Goal: Transaction & Acquisition: Purchase product/service

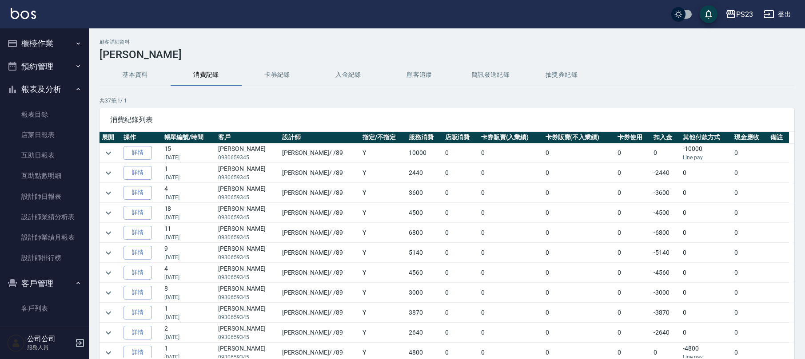
click at [54, 50] on button "櫃檯作業" at bounding box center [45, 43] width 82 height 23
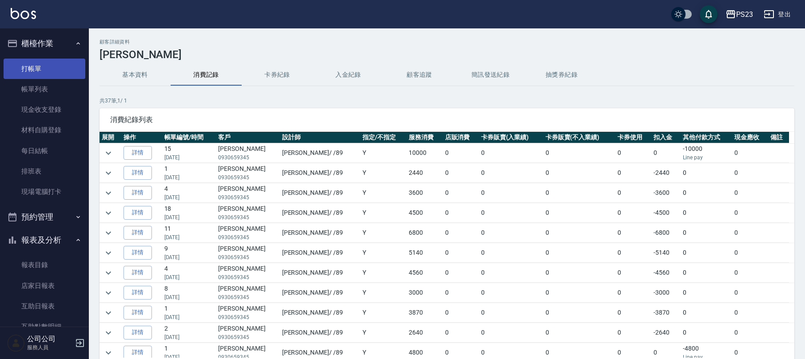
click at [45, 72] on link "打帳單" at bounding box center [45, 69] width 82 height 20
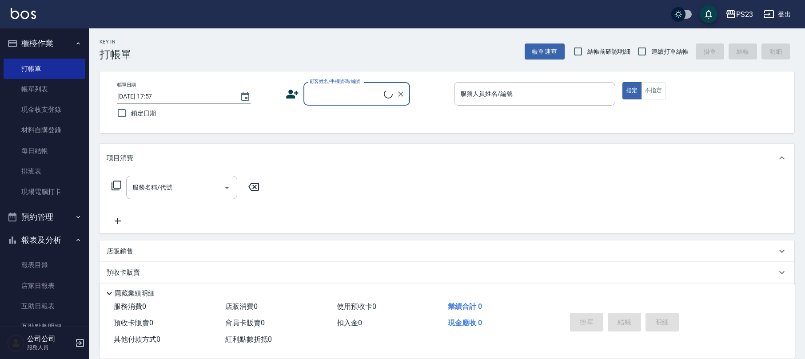
click at [349, 87] on input "顧客姓名/手機號碼/編號" at bounding box center [345, 94] width 76 height 16
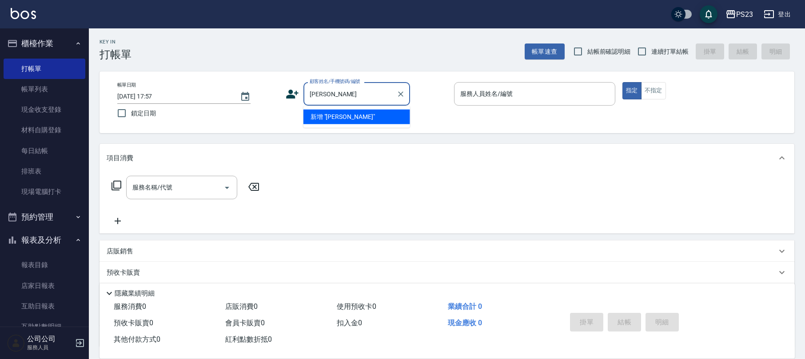
type input "[PERSON_NAME]"
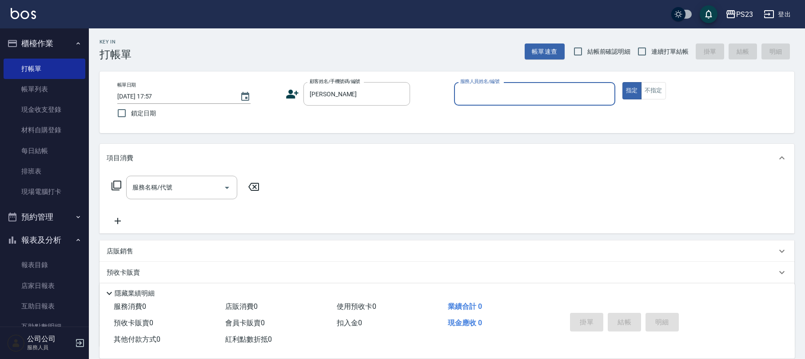
click at [297, 92] on icon at bounding box center [292, 94] width 12 height 9
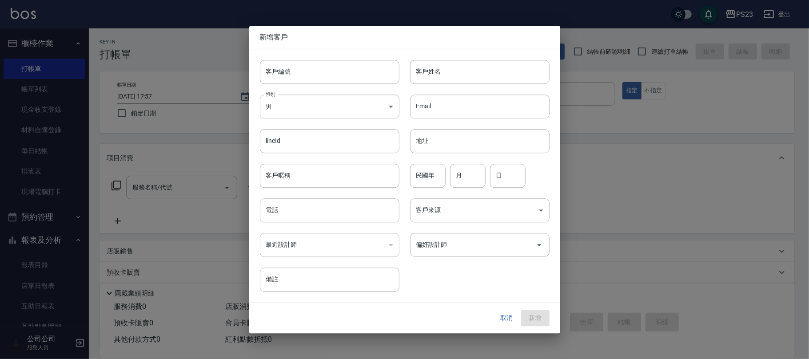
type input "[PERSON_NAME]"
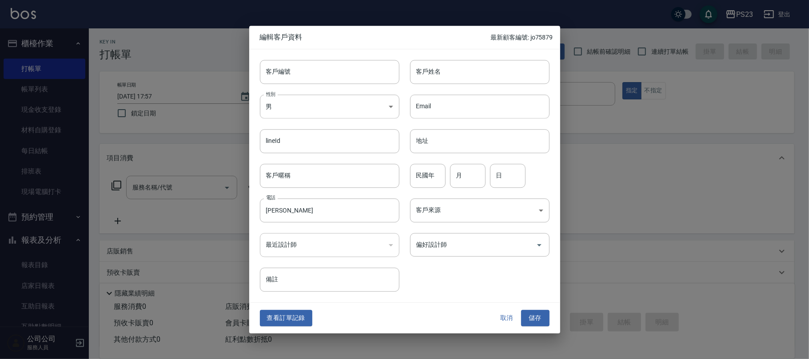
click at [460, 227] on div "偏好設計師 偏好設計師" at bounding box center [474, 240] width 150 height 35
click at [457, 240] on input "偏好設計師" at bounding box center [473, 245] width 118 height 16
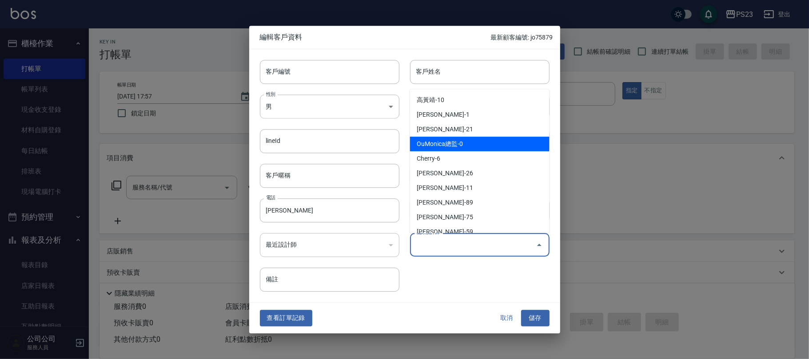
click at [450, 139] on li "OuMonica總監-0" at bounding box center [479, 144] width 139 height 15
type input "OuMonica總監"
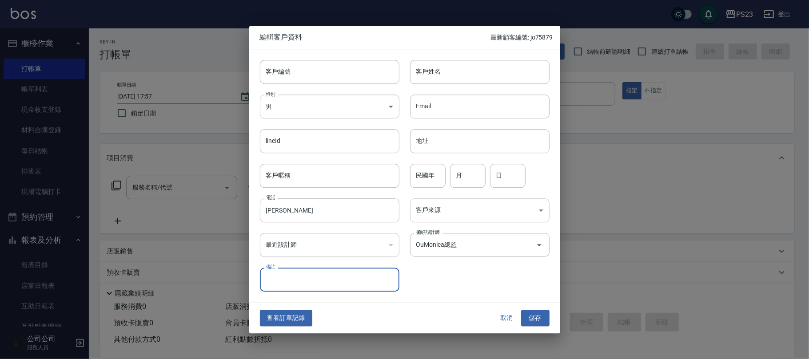
click at [457, 219] on body "PS23 登出 櫃檯作業 打帳單 帳單列表 現金收支登錄 材料自購登錄 每日結帳 排班表 現場電腦打卡 預約管理 預約管理 單日預約紀錄 單週預約紀錄 報表及…" at bounding box center [404, 215] width 809 height 431
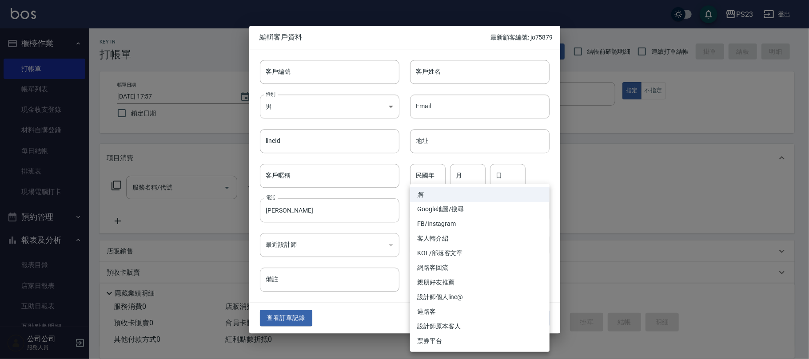
click at [454, 324] on li "設計師原本客人" at bounding box center [479, 326] width 139 height 15
type input "設計師原本客人"
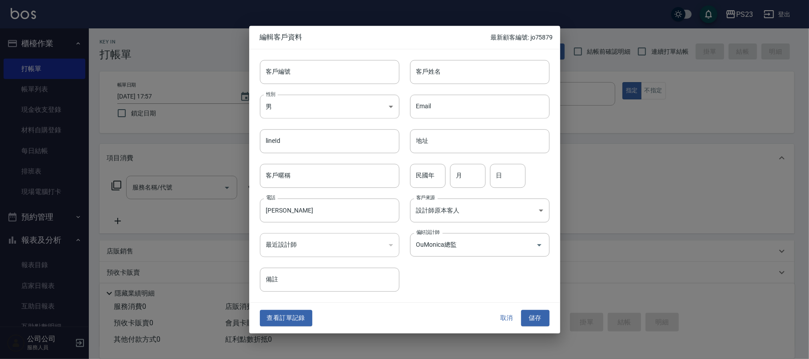
click at [534, 314] on button "儲存" at bounding box center [535, 318] width 28 height 16
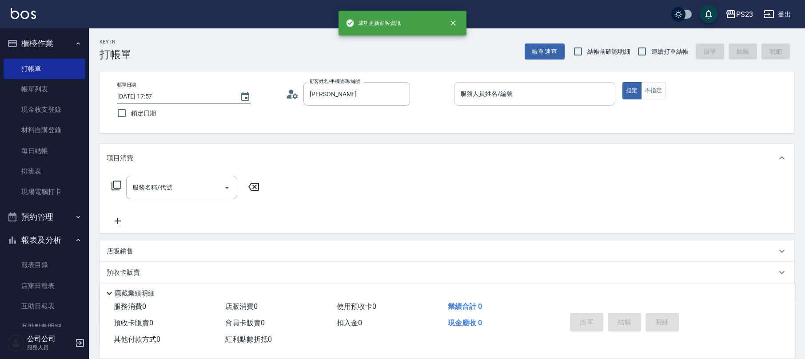
click at [502, 95] on input "服務人員姓名/編號" at bounding box center [534, 94] width 153 height 16
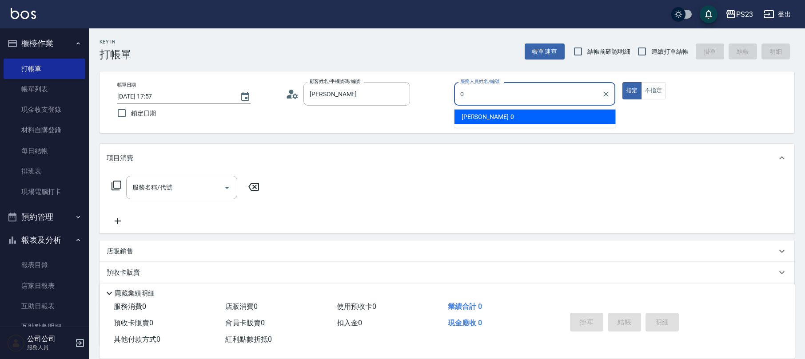
type input "0"
type button "true"
type input "[PERSON_NAME]-0"
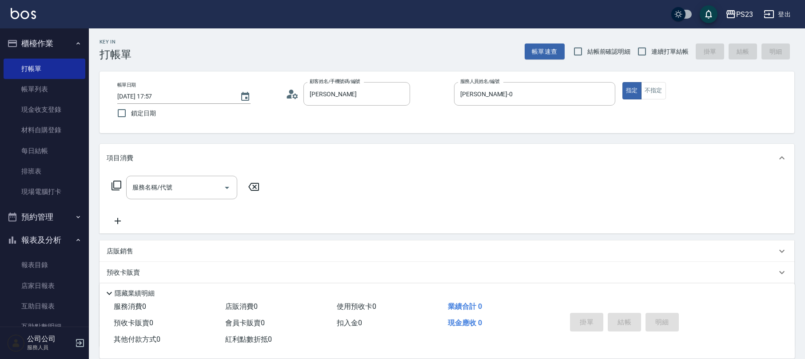
click at [655, 52] on span "連續打單結帳" at bounding box center [669, 51] width 37 height 9
click at [651, 52] on input "連續打單結帳" at bounding box center [642, 51] width 19 height 19
checkbox input "true"
click at [180, 183] on input "服務名稱/代號" at bounding box center [175, 188] width 90 height 16
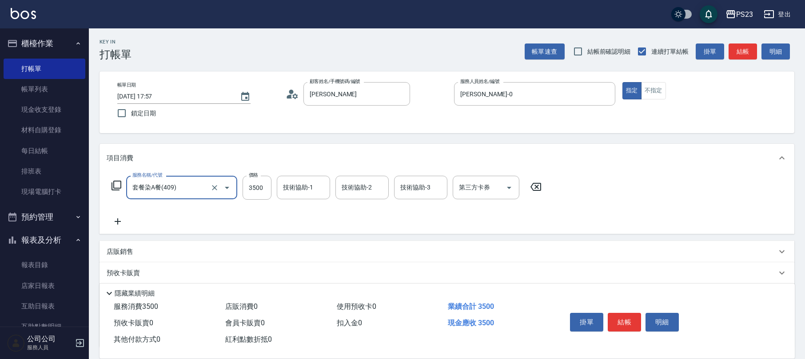
type input "套餐染A餐(409)"
type input "4800"
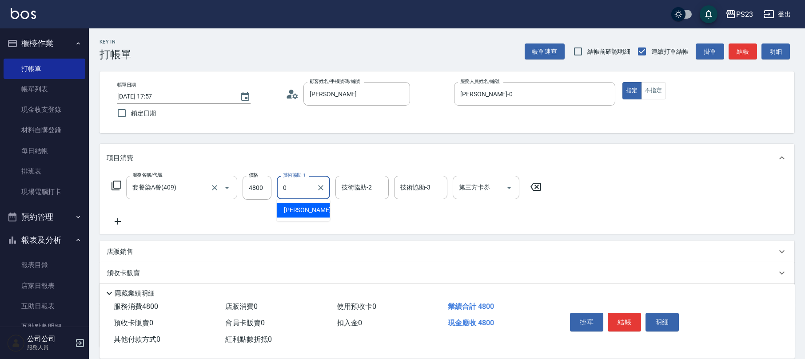
type input "[PERSON_NAME]-0"
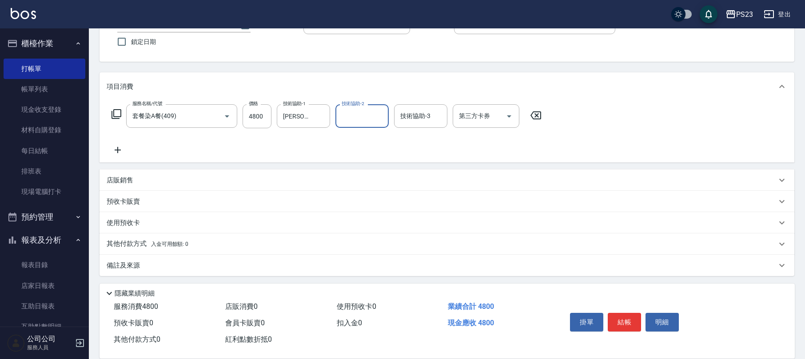
click at [164, 243] on span "入金可用餘額: 0" at bounding box center [170, 244] width 38 height 6
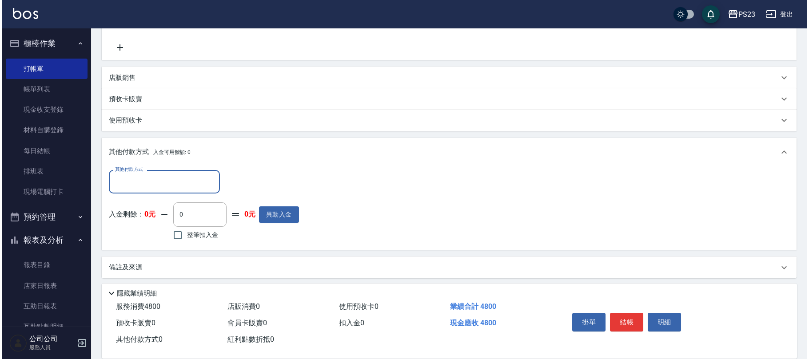
scroll to position [176, 0]
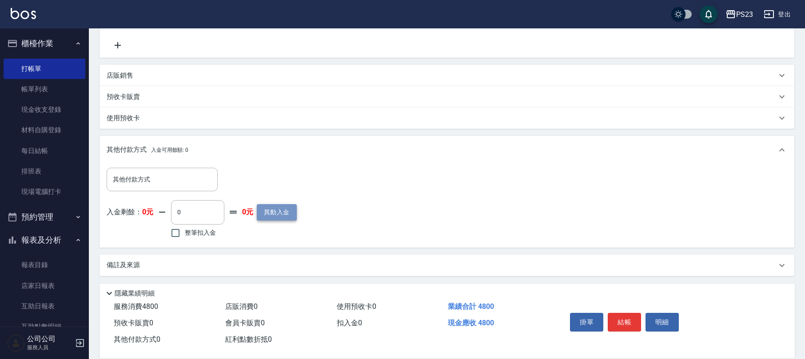
click at [274, 213] on button "異動入金" at bounding box center [277, 212] width 40 height 16
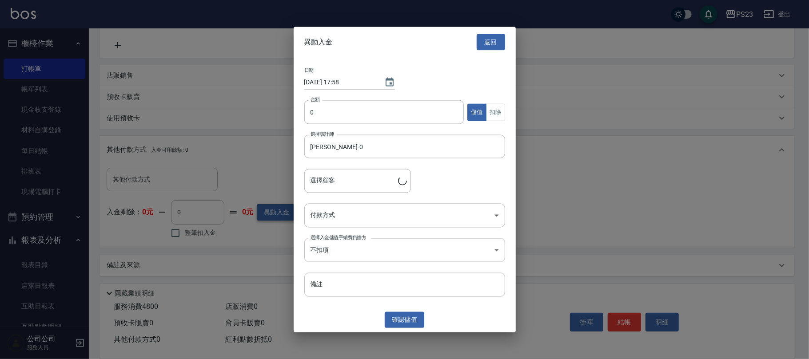
type input "顧客姓名未設定/[PERSON_NAME]/"
type input "20000"
click at [338, 217] on body "PS23 登出 櫃檯作業 打帳單 帳單列表 現金收支登錄 材料自購登錄 每日結帳 排班表 現場電腦打卡 預約管理 預約管理 單日預約紀錄 單週預約紀錄 報表及…" at bounding box center [404, 92] width 809 height 536
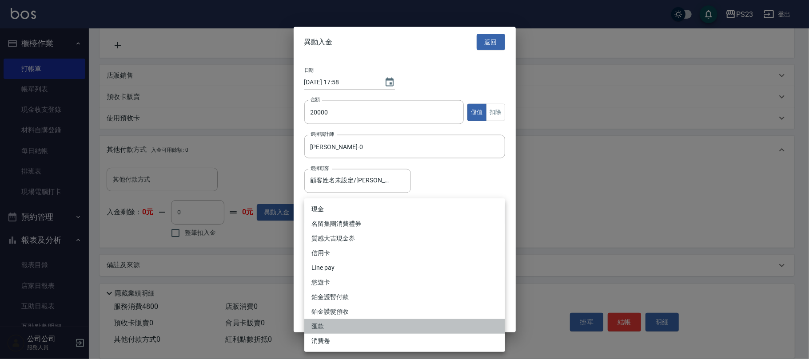
click at [331, 327] on li "匯款" at bounding box center [404, 326] width 201 height 15
type input "匯款"
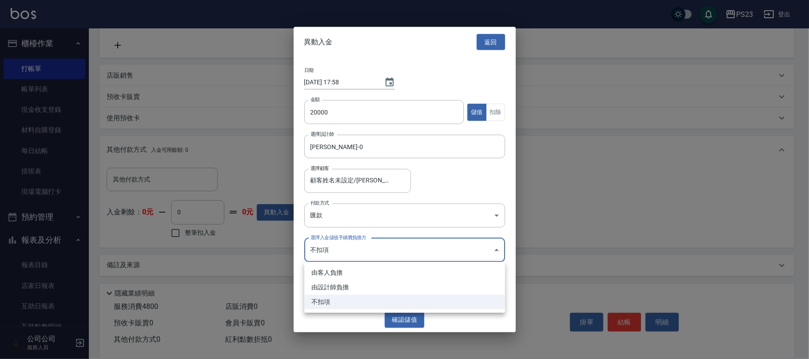
click at [358, 249] on body "PS23 登出 櫃檯作業 打帳單 帳單列表 現金收支登錄 材料自購登錄 每日結帳 排班表 現場電腦打卡 預約管理 預約管理 單日預約紀錄 單週預約紀錄 報表及…" at bounding box center [404, 92] width 809 height 536
click at [356, 286] on li "由設計師負擔" at bounding box center [404, 287] width 201 height 15
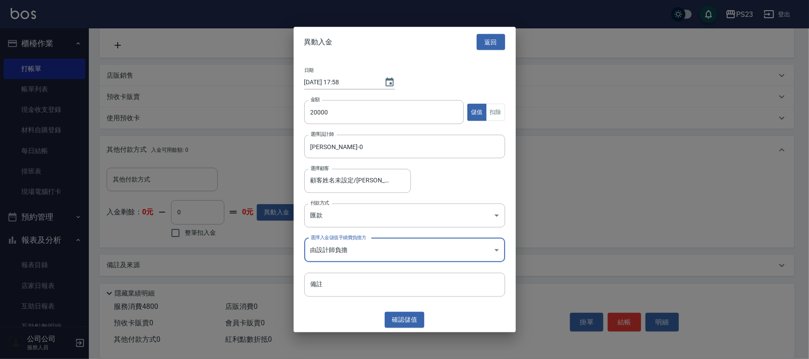
click at [376, 254] on body "PS23 登出 櫃檯作業 打帳單 帳單列表 現金收支登錄 材料自購登錄 每日結帳 排班表 現場電腦打卡 預約管理 預約管理 單日預約紀錄 單週預約紀錄 報表及…" at bounding box center [404, 92] width 809 height 536
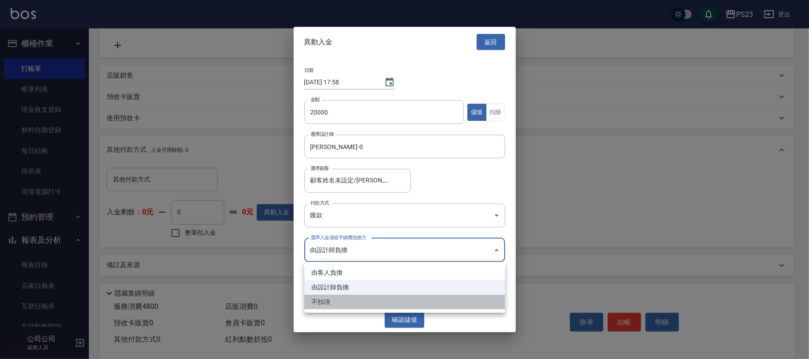
drag, startPoint x: 323, startPoint y: 298, endPoint x: 340, endPoint y: 296, distance: 17.1
click at [324, 298] on li "不扣項" at bounding box center [404, 302] width 201 height 15
type input "WITHOUTHANDLINGFEE"
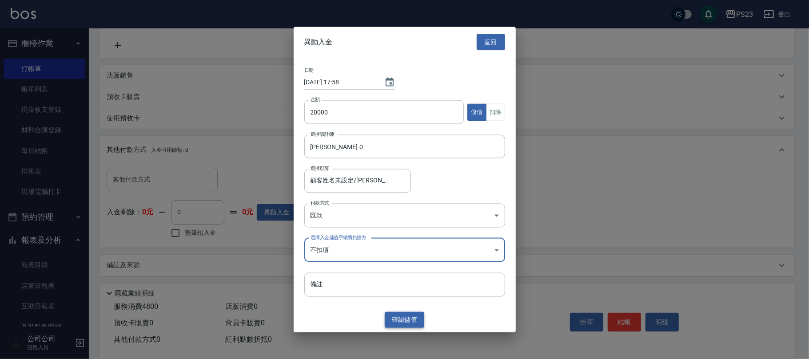
click at [397, 317] on button "確認 儲值" at bounding box center [405, 320] width 40 height 16
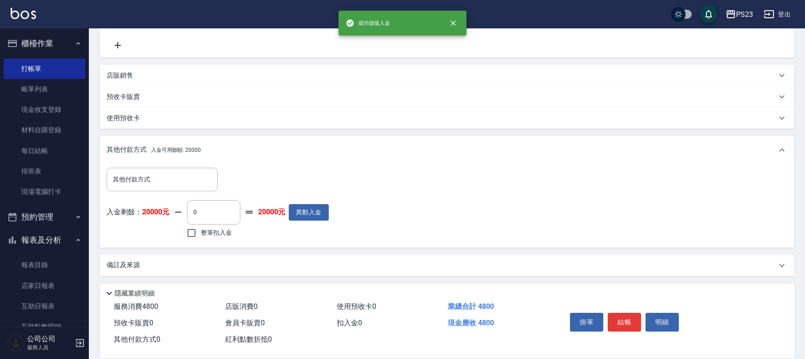
click at [216, 229] on span "整筆扣入金" at bounding box center [216, 232] width 31 height 9
click at [201, 229] on input "整筆扣入金" at bounding box center [191, 233] width 19 height 19
checkbox input "true"
type input "4800"
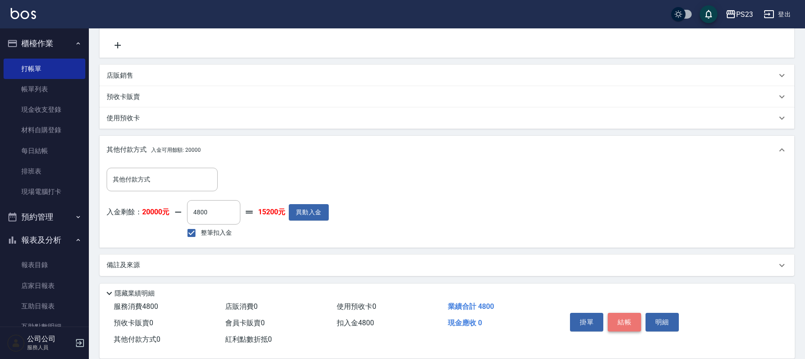
click at [624, 317] on button "結帳" at bounding box center [624, 322] width 33 height 19
type input "[DATE] 17:58"
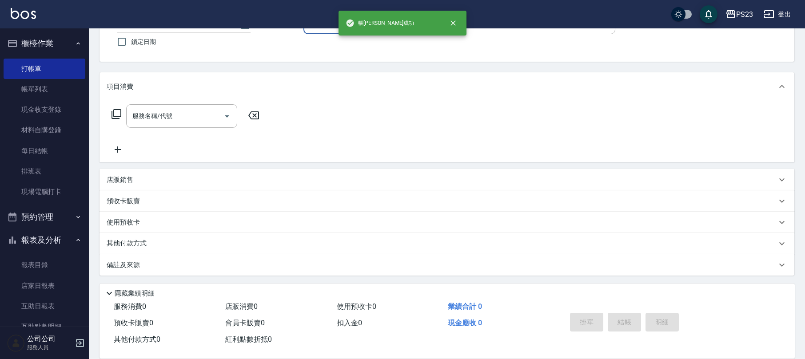
scroll to position [0, 0]
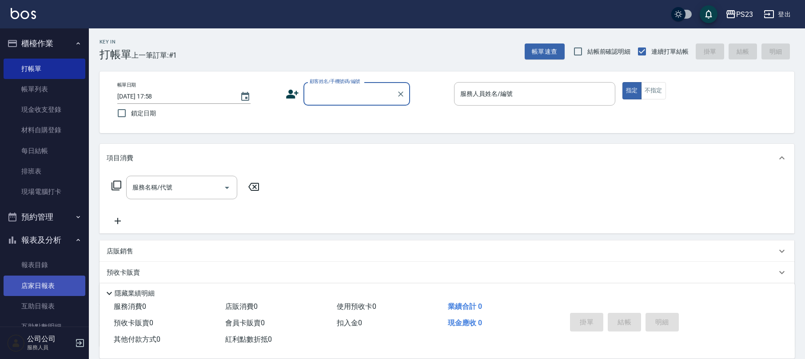
click at [25, 285] on link "店家日報表" at bounding box center [45, 286] width 82 height 20
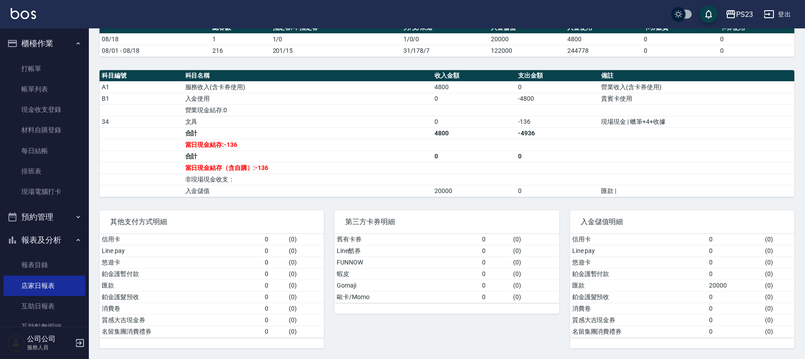
scroll to position [90, 0]
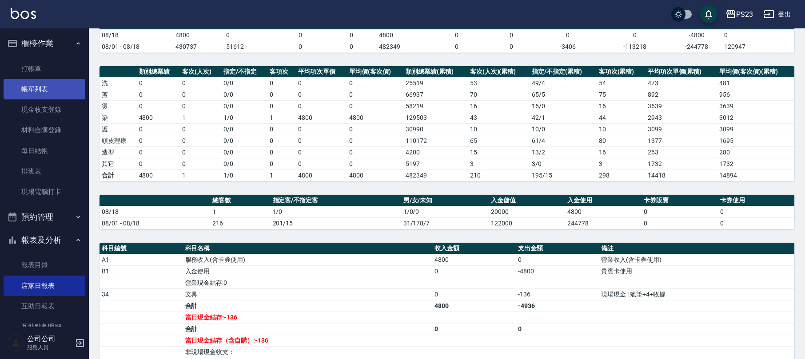
click at [27, 80] on link "帳單列表" at bounding box center [45, 89] width 82 height 20
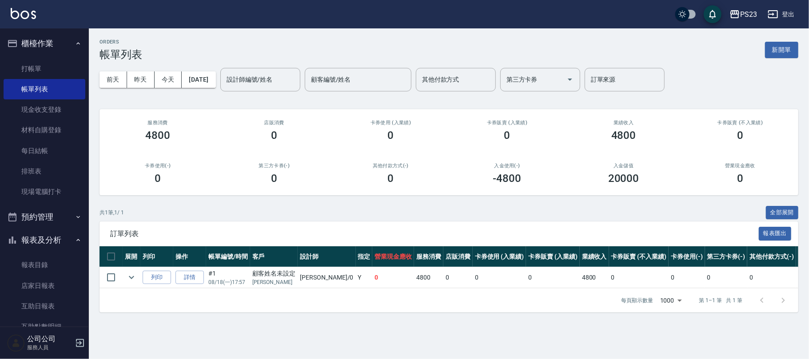
click at [190, 274] on link "詳情" at bounding box center [189, 278] width 28 height 14
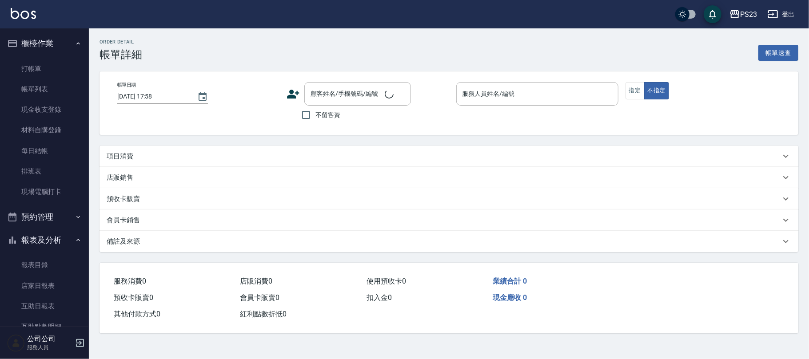
type input "[DATE] 17:57"
type input "[PERSON_NAME]-0"
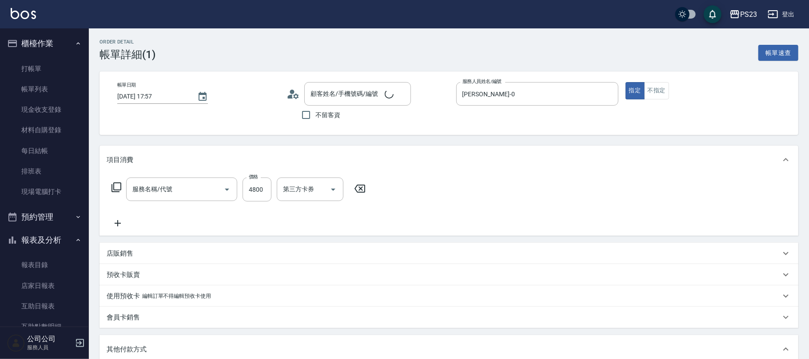
type input "顧客姓名未設定/[PERSON_NAME]/"
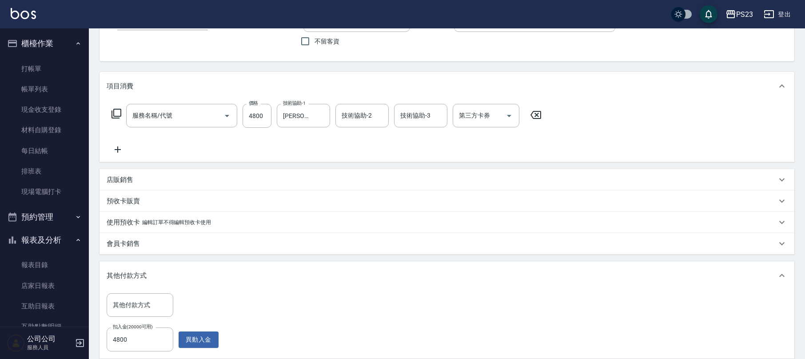
type input "套餐染A餐(409)"
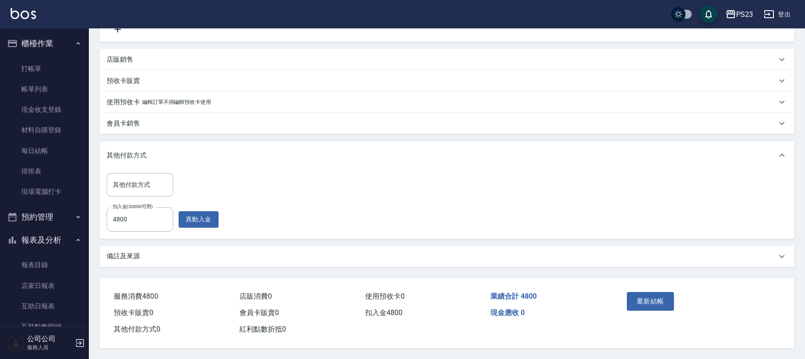
click at [141, 253] on div "備註及來源" at bounding box center [442, 256] width 670 height 9
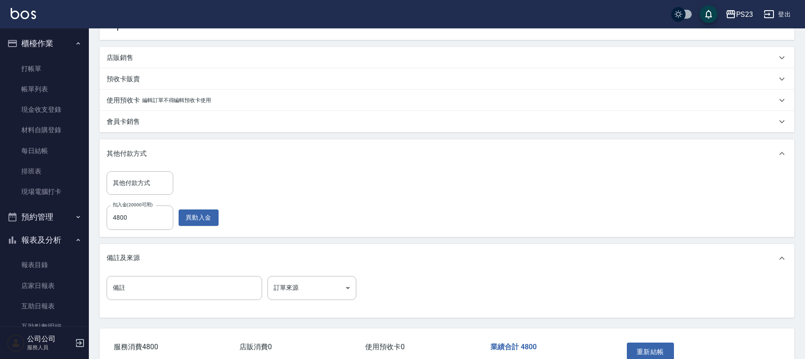
scroll to position [247, 0]
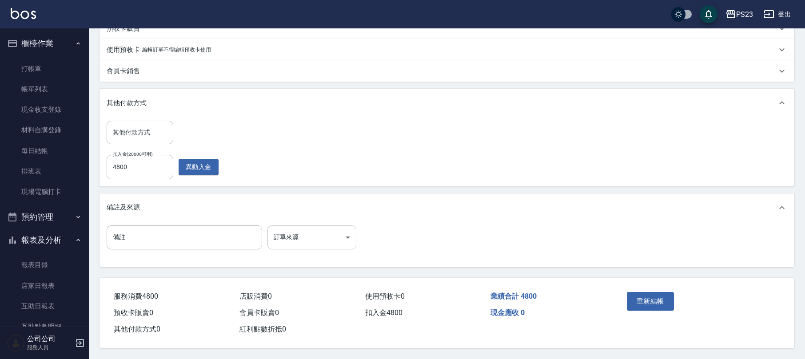
click at [322, 239] on body "PS23 登出 櫃檯作業 打帳單 帳單列表 現金收支登錄 材料自購登錄 每日結帳 排班表 現場電腦打卡 預約管理 預約管理 單日預約紀錄 單週預約紀錄 報表及…" at bounding box center [402, 56] width 805 height 606
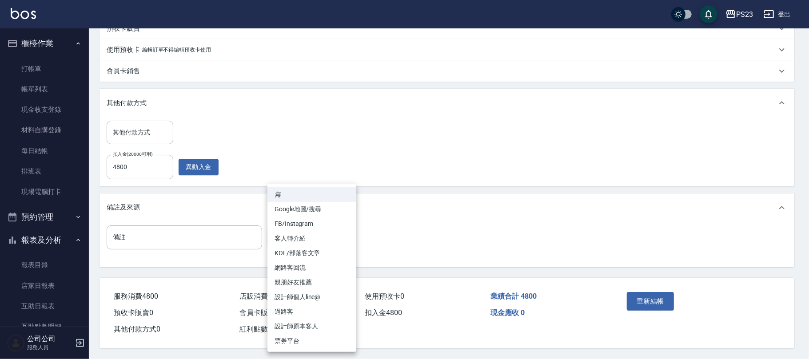
click at [319, 326] on li "設計師原本客人" at bounding box center [311, 326] width 89 height 15
type input "設計師原本客人"
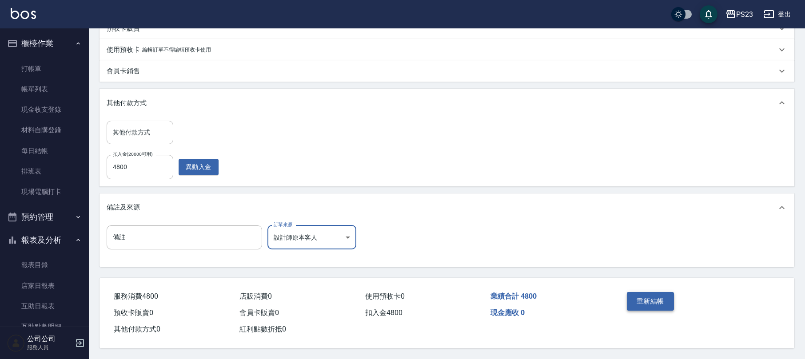
click at [655, 305] on button "重新結帳" at bounding box center [650, 301] width 47 height 19
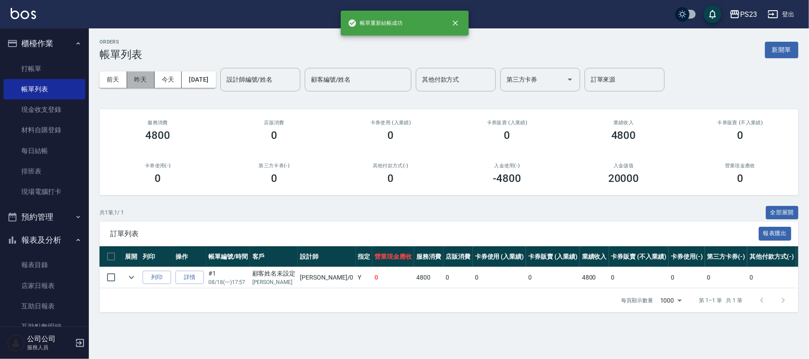
click at [137, 80] on button "昨天" at bounding box center [141, 80] width 28 height 16
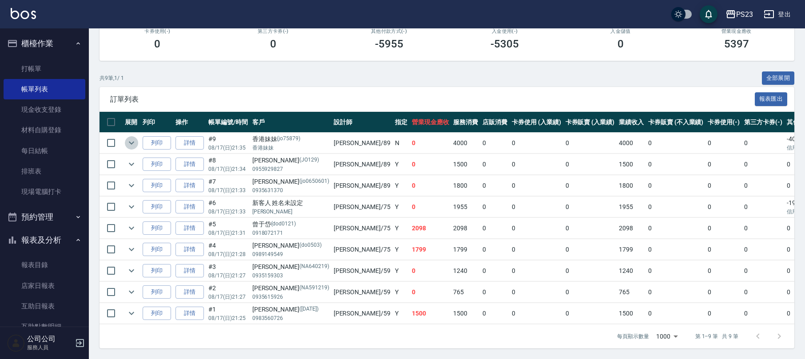
drag, startPoint x: 127, startPoint y: 133, endPoint x: 133, endPoint y: 124, distance: 11.1
click at [130, 138] on icon "expand row" at bounding box center [131, 143] width 11 height 11
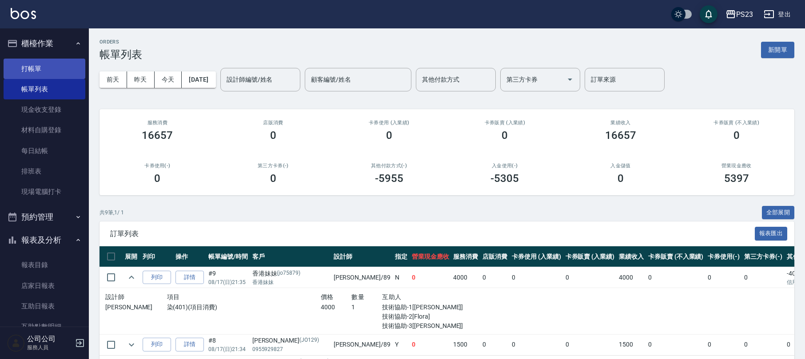
click at [62, 64] on link "打帳單" at bounding box center [45, 69] width 82 height 20
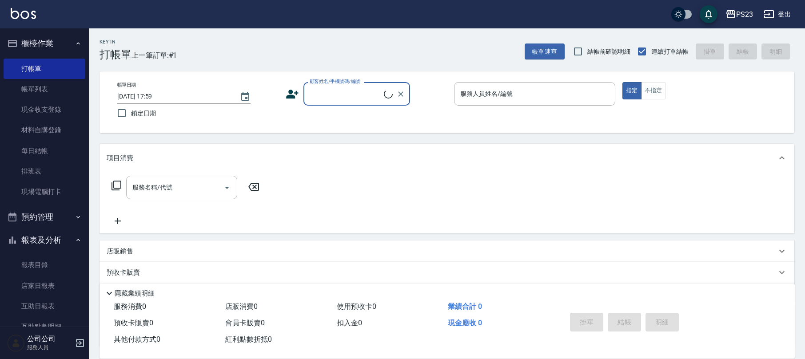
click at [336, 96] on input "顧客姓名/手機號碼/編號" at bounding box center [345, 94] width 76 height 16
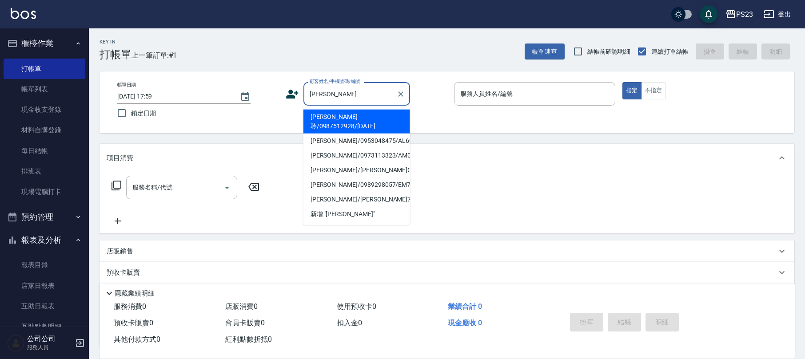
click at [346, 115] on li "[PERSON_NAME]聆/0987512928/[DATE]" at bounding box center [356, 122] width 107 height 24
type input "[PERSON_NAME]聆/0987512928/[DATE]"
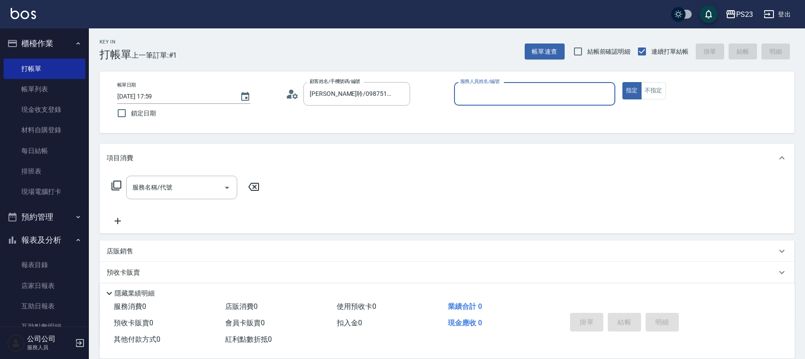
click at [292, 93] on circle at bounding box center [291, 92] width 4 height 4
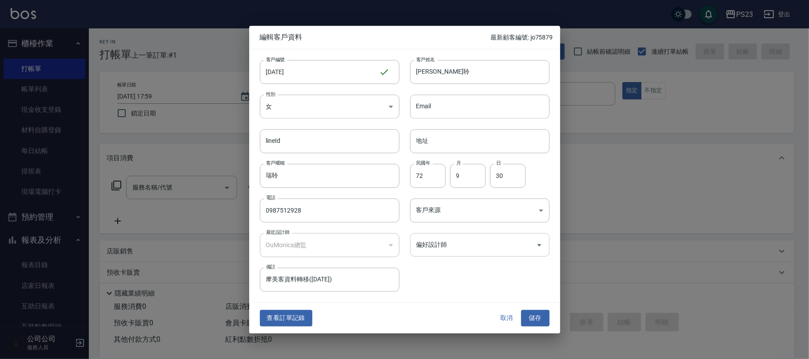
click at [472, 240] on input "偏好設計師" at bounding box center [473, 245] width 118 height 16
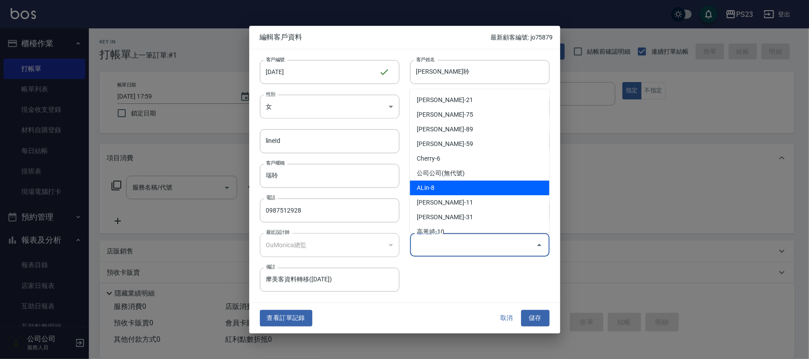
click at [444, 187] on li "ALin-8" at bounding box center [479, 188] width 139 height 15
type input "ALin"
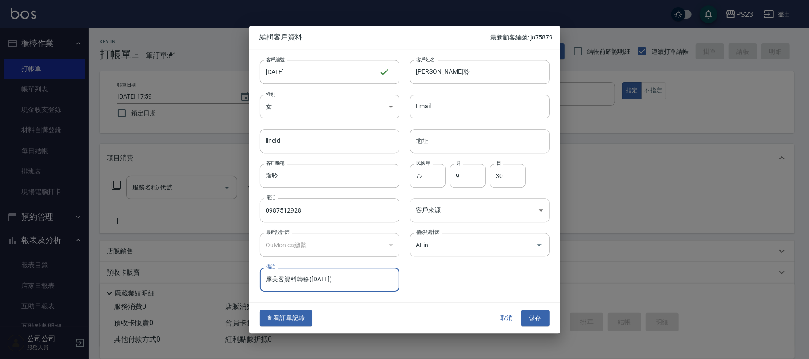
click at [442, 211] on body "PS23 登出 櫃檯作業 打帳單 帳單列表 現金收支登錄 材料自購登錄 每日結帳 排班表 現場電腦打卡 預約管理 預約管理 單日預約紀錄 單週預約紀錄 報表及…" at bounding box center [404, 215] width 809 height 431
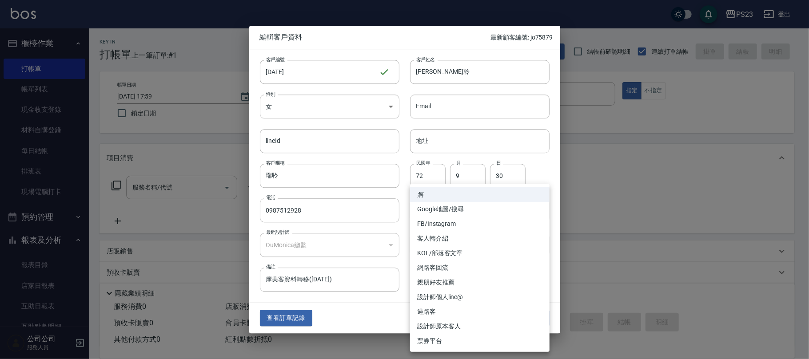
click at [446, 326] on li "設計師原本客人" at bounding box center [479, 326] width 139 height 15
type input "設計師原本客人"
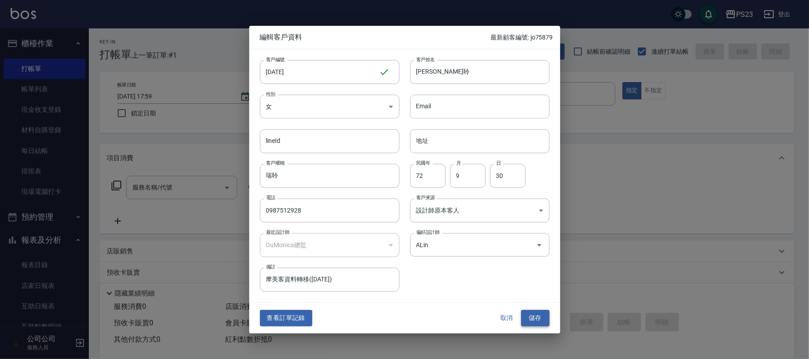
click at [531, 318] on button "儲存" at bounding box center [535, 318] width 28 height 16
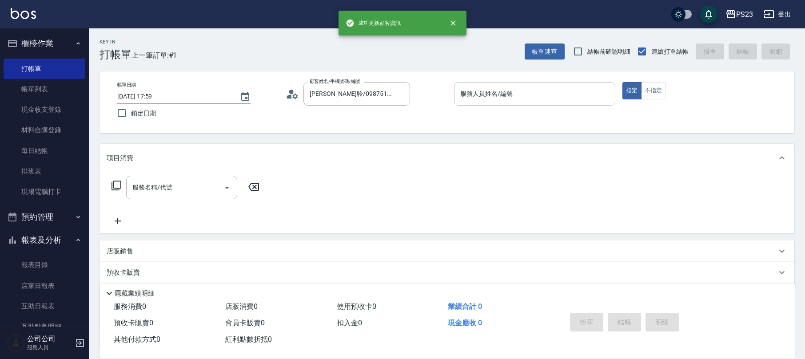
click at [500, 87] on div "服務人員姓名/編號 服務人員姓名/編號" at bounding box center [534, 94] width 161 height 24
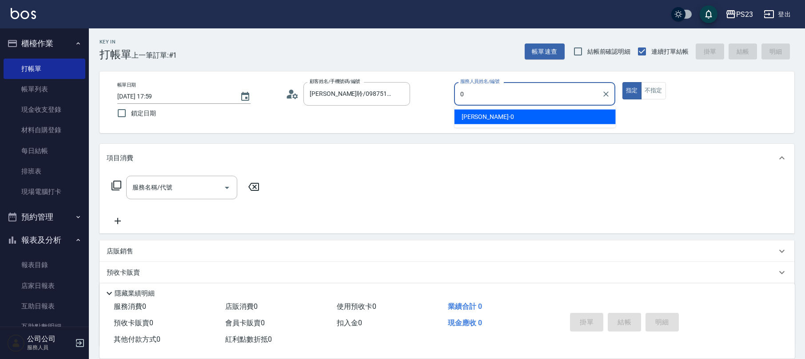
type input "[PERSON_NAME]-0"
type button "true"
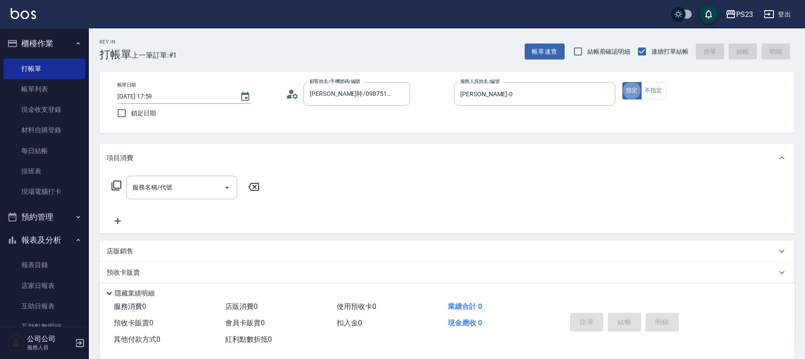
drag, startPoint x: 165, startPoint y: 180, endPoint x: 151, endPoint y: 185, distance: 14.5
click at [162, 182] on input "服務名稱/代號" at bounding box center [175, 188] width 90 height 16
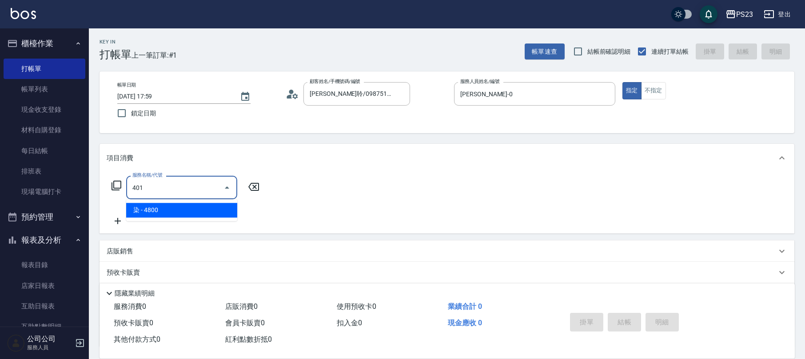
type input "染(401)"
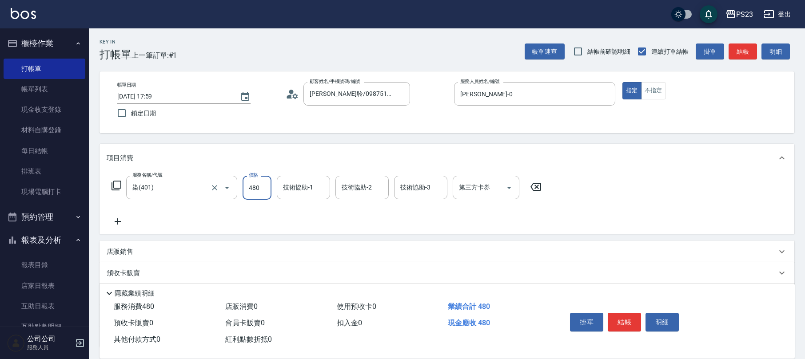
type input "4800"
type input "[PERSON_NAME]-0"
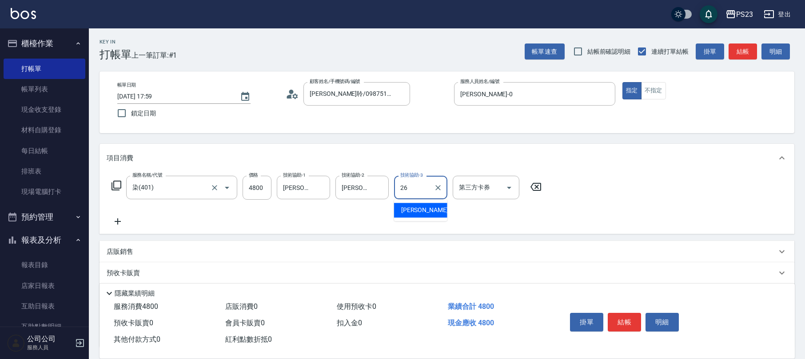
type input "青惠-26"
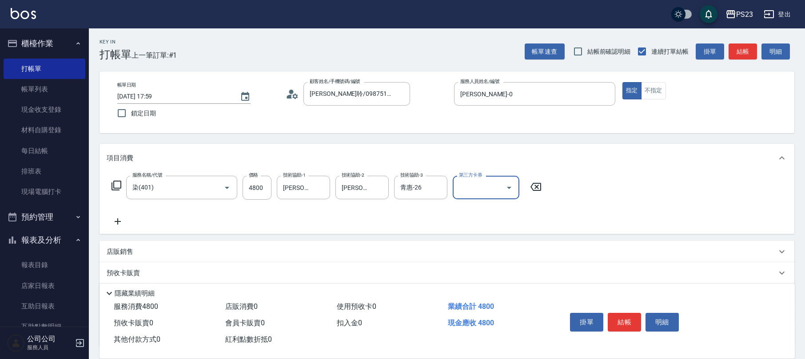
scroll to position [72, 0]
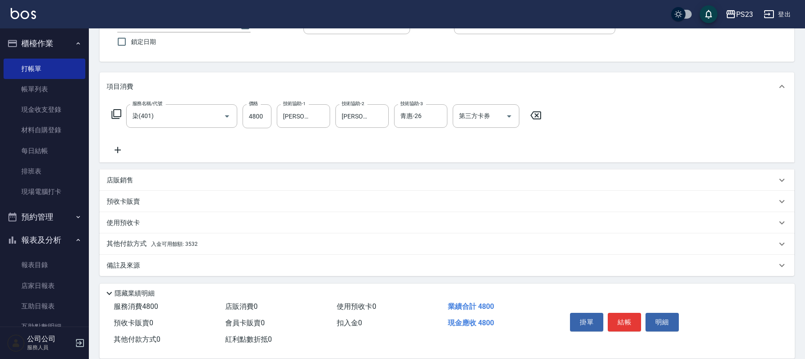
click at [157, 247] on span "入金可用餘額: 3532" at bounding box center [174, 244] width 47 height 6
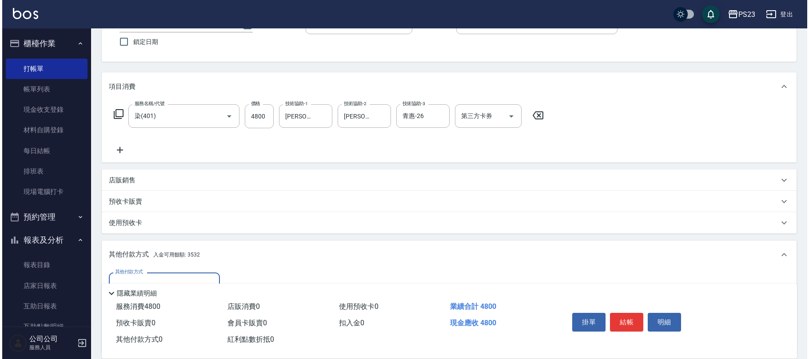
scroll to position [131, 0]
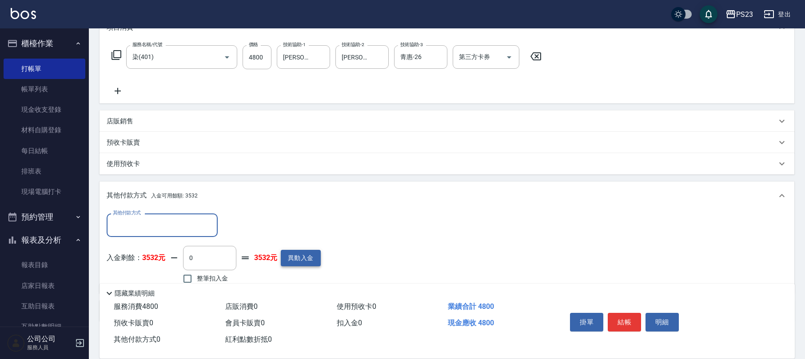
click at [305, 260] on button "異動入金" at bounding box center [301, 258] width 40 height 16
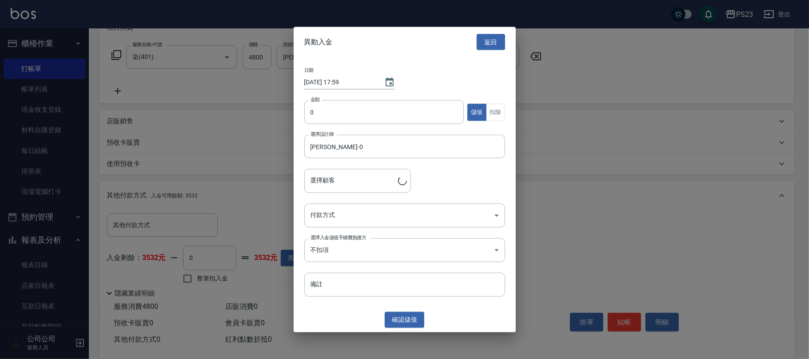
type input "[PERSON_NAME]聆/0987512928/[DATE]"
type input "6000"
click at [342, 219] on body "PS23 登出 櫃檯作業 打帳單 帳單列表 現金收支登錄 材料自購登錄 每日結帳 排班表 現場電腦打卡 預約管理 預約管理 單日預約紀錄 單週預約紀錄 報表及…" at bounding box center [404, 137] width 809 height 536
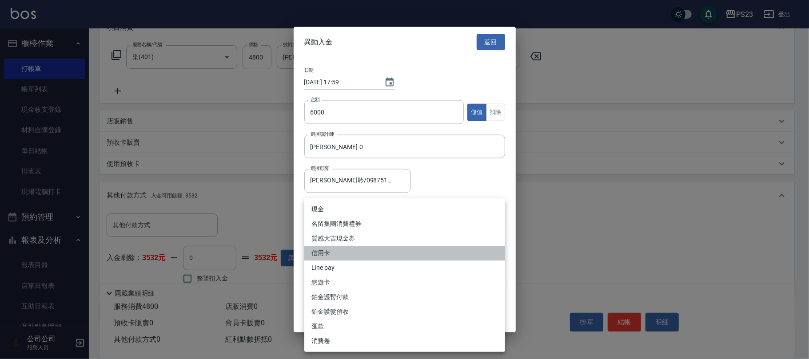
click at [340, 251] on li "信用卡" at bounding box center [404, 253] width 201 height 15
type input "信用卡"
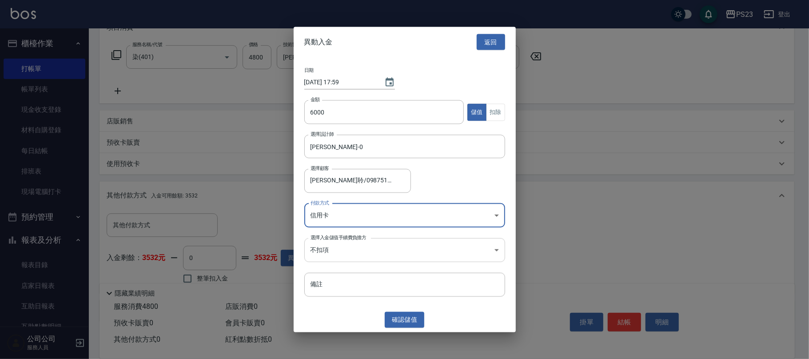
click at [381, 258] on body "PS23 登出 櫃檯作業 打帳單 帳單列表 現金收支登錄 材料自購登錄 每日結帳 排班表 現場電腦打卡 預約管理 預約管理 單日預約紀錄 單週預約紀錄 報表及…" at bounding box center [404, 137] width 809 height 536
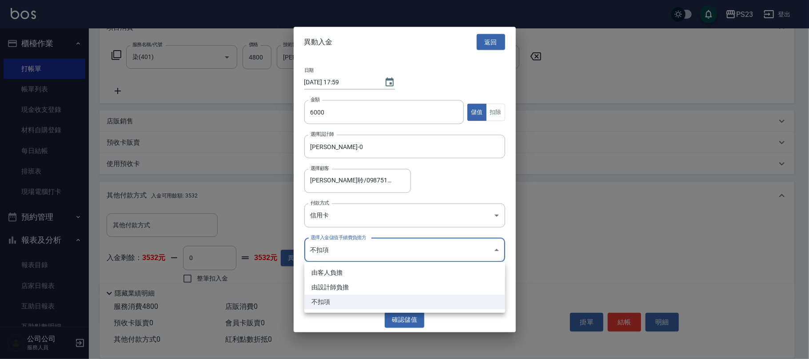
click at [343, 283] on li "由設計師負擔" at bounding box center [404, 287] width 201 height 15
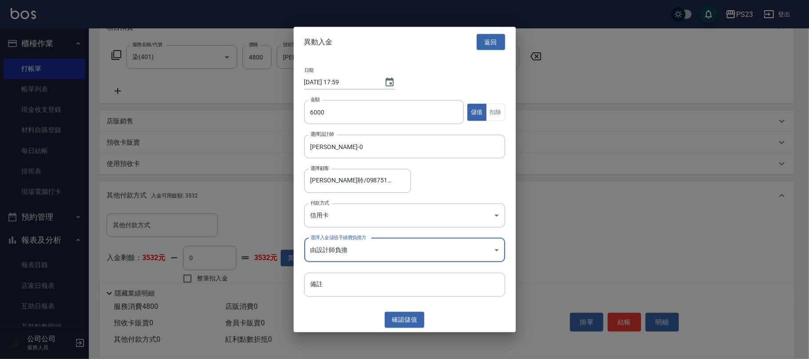
type input "BYDESIGNER"
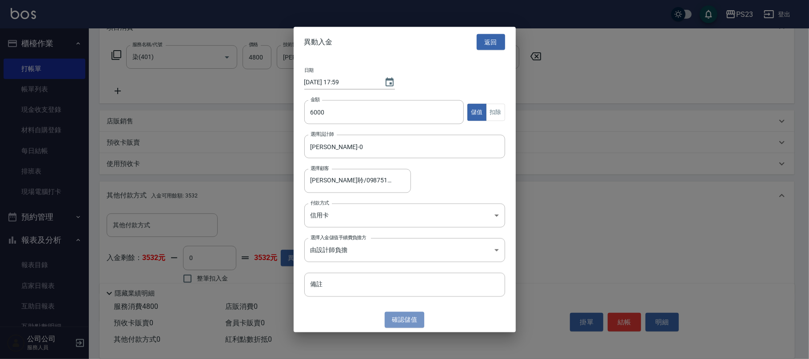
click at [402, 318] on button "確認 儲值" at bounding box center [405, 320] width 40 height 16
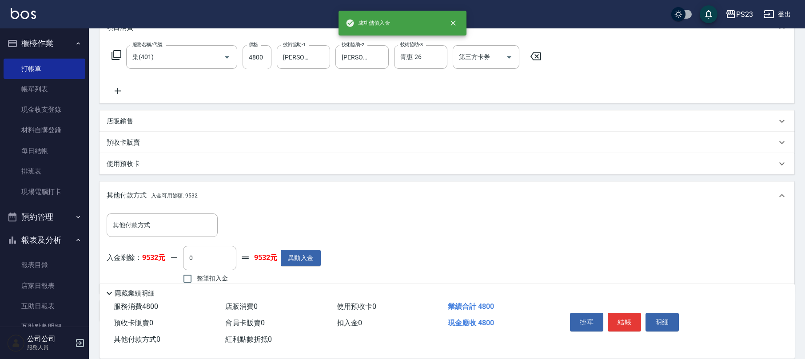
scroll to position [176, 0]
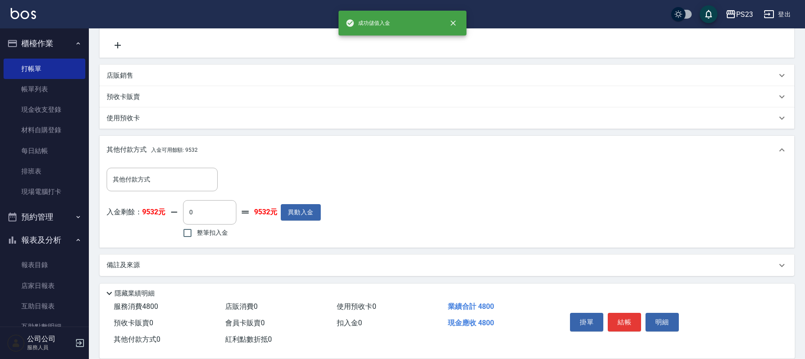
click at [155, 261] on div "備註及來源" at bounding box center [442, 265] width 670 height 9
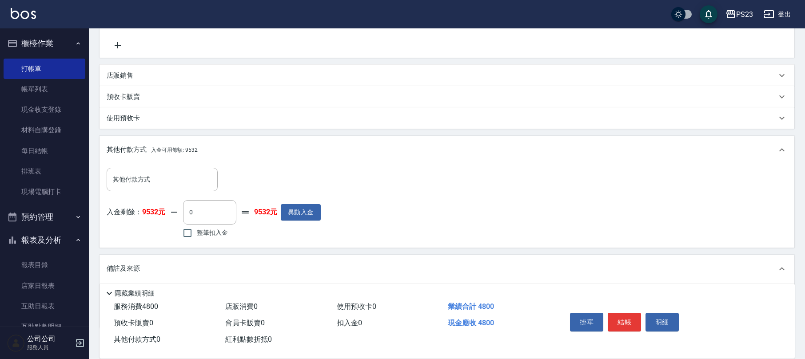
scroll to position [228, 0]
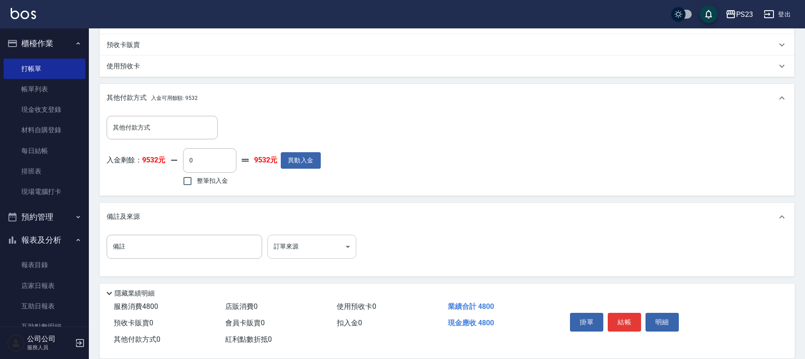
click at [322, 238] on body "PS23 登出 櫃檯作業 打帳單 帳單列表 現金收支登錄 材料自購登錄 每日結帳 排班表 現場電腦打卡 預約管理 預約管理 單日預約紀錄 單週預約紀錄 報表及…" at bounding box center [402, 66] width 805 height 589
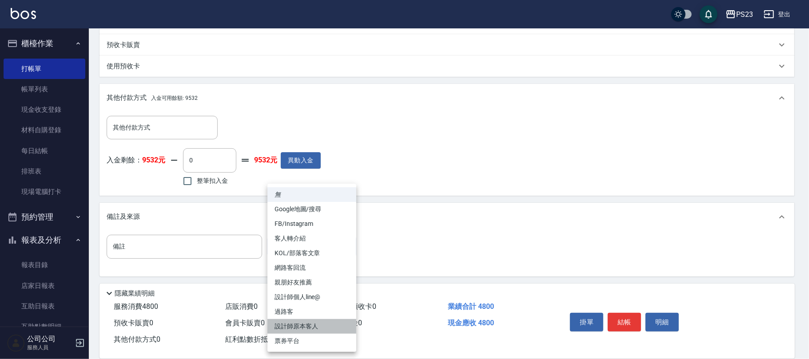
click at [324, 322] on li "設計師原本客人" at bounding box center [311, 326] width 89 height 15
type input "設計師原本客人"
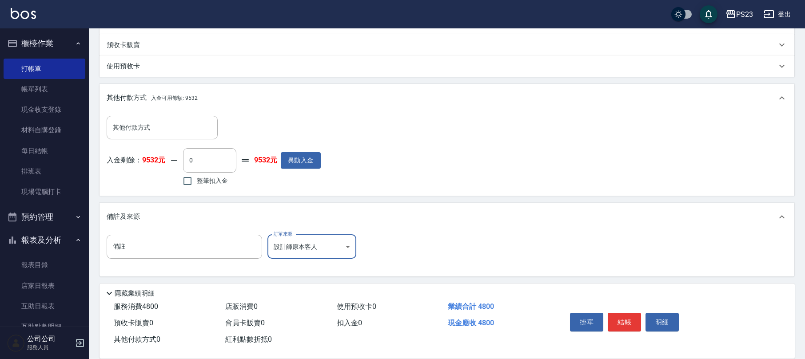
click at [206, 187] on label "整筆扣入金" at bounding box center [203, 181] width 50 height 19
click at [197, 187] on input "整筆扣入金" at bounding box center [187, 181] width 19 height 19
checkbox input "true"
type input "4800"
drag, startPoint x: 629, startPoint y: 320, endPoint x: 620, endPoint y: 310, distance: 13.9
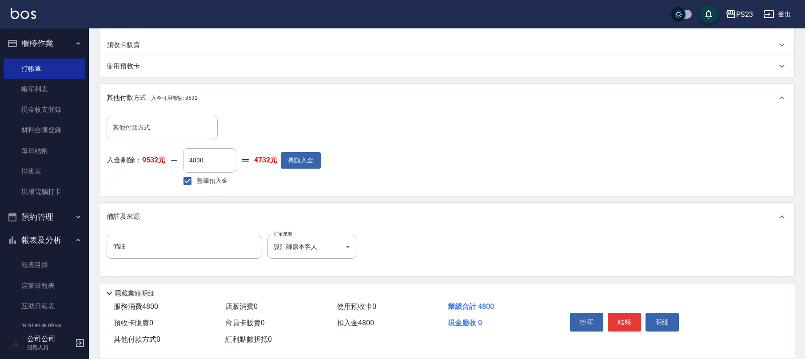
click at [628, 318] on button "結帳" at bounding box center [624, 322] width 33 height 19
type input "[DATE] 18:00"
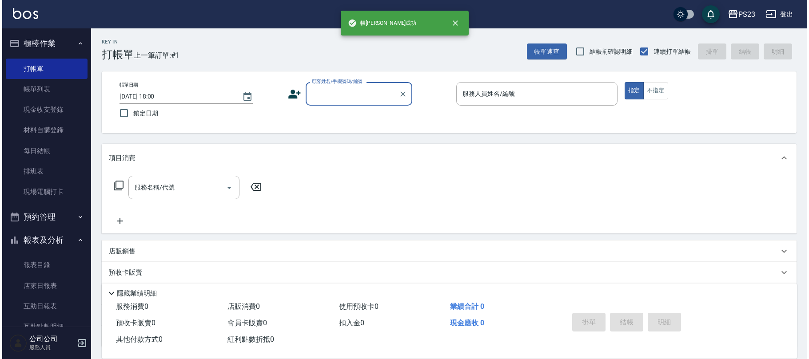
scroll to position [0, 0]
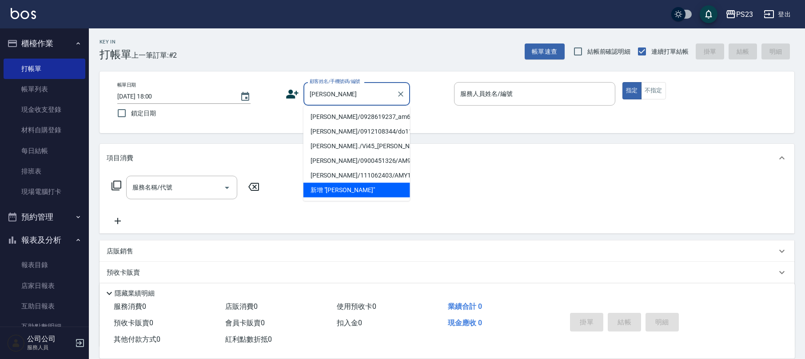
click at [359, 118] on li "[PERSON_NAME]/0928619237_am650730_[PERSON_NAME]/am650730" at bounding box center [356, 117] width 107 height 15
type input "[PERSON_NAME]/0928619237_am650730_[PERSON_NAME]/am650730"
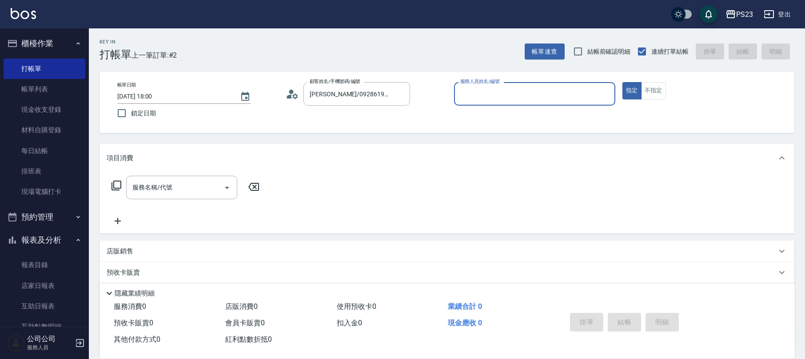
click at [292, 88] on icon at bounding box center [292, 94] width 13 height 13
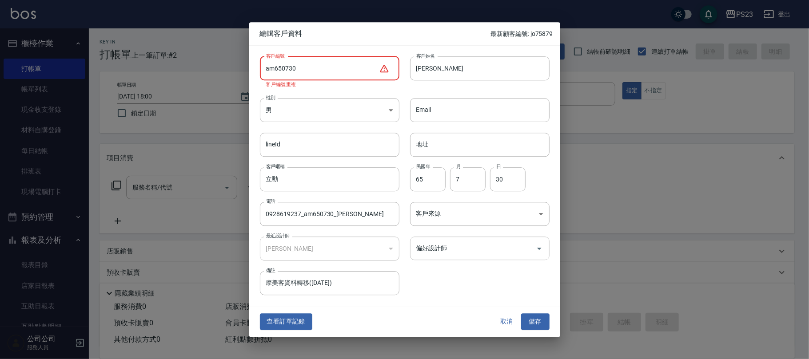
click at [487, 259] on div "偏好設計師" at bounding box center [479, 249] width 139 height 24
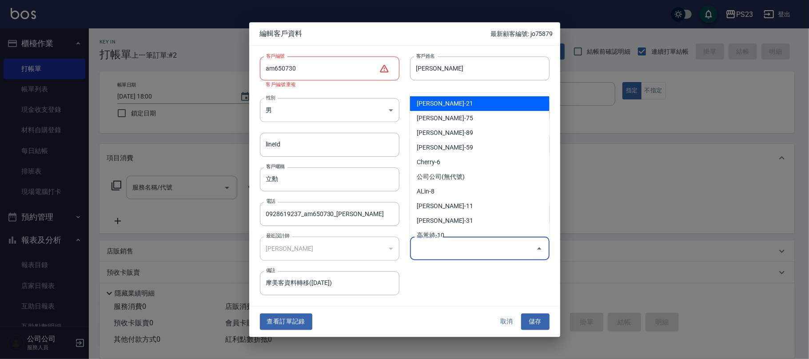
type input "[PERSON_NAME]"
